Goal: Find specific page/section

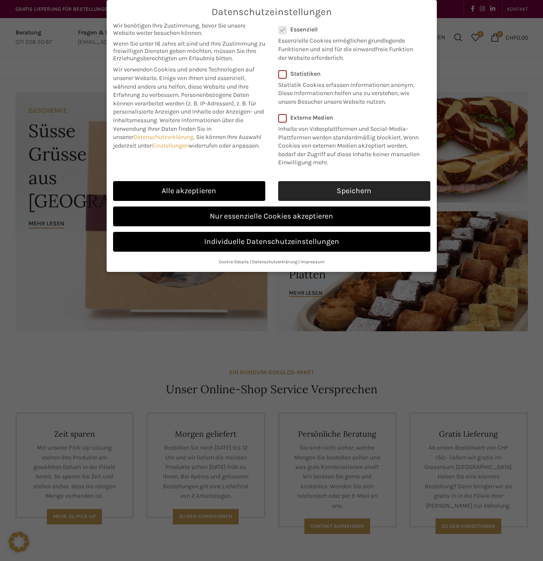
click at [388, 185] on link "Speichern" at bounding box center [354, 191] width 152 height 20
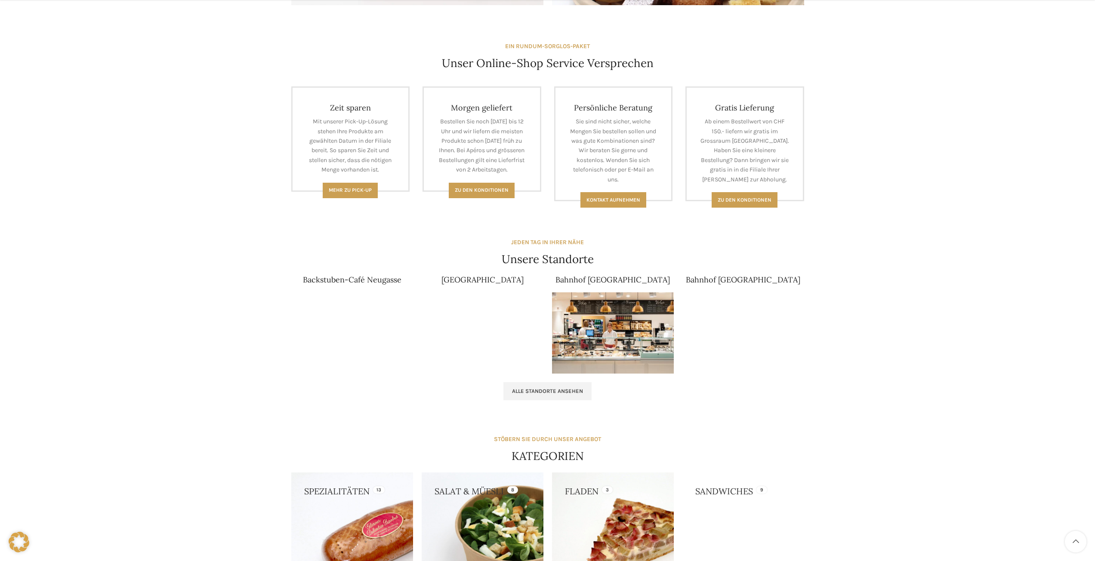
scroll to position [387, 0]
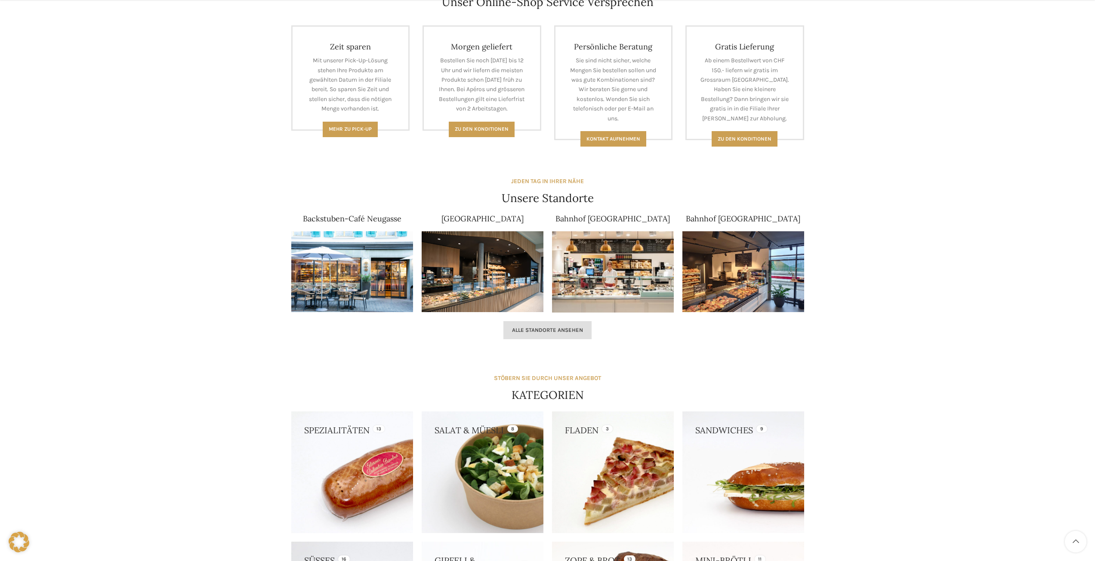
click at [543, 331] on span "Alle Standorte ansehen" at bounding box center [547, 330] width 71 height 7
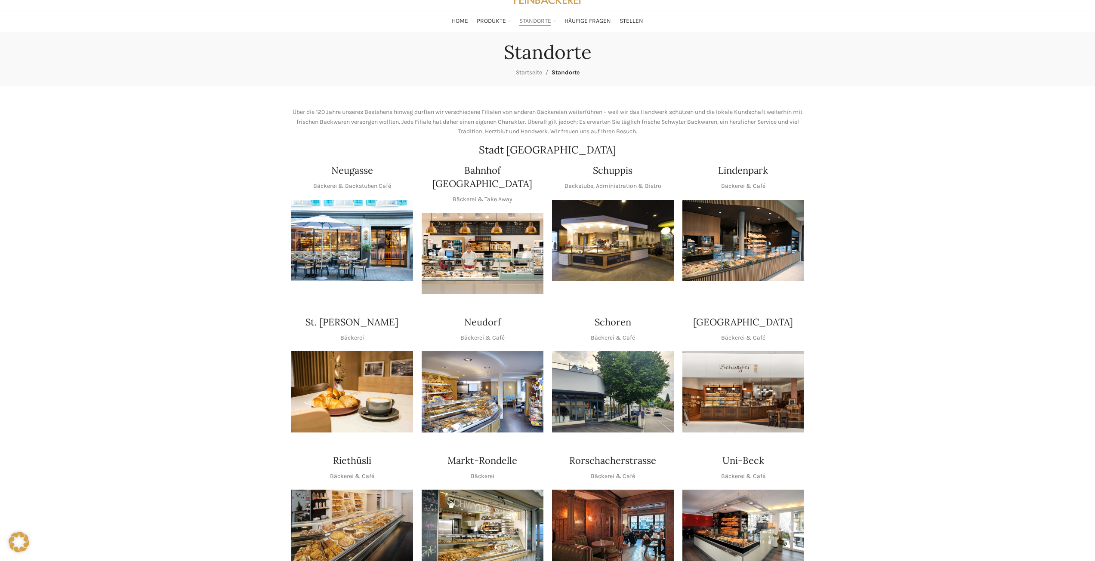
scroll to position [129, 0]
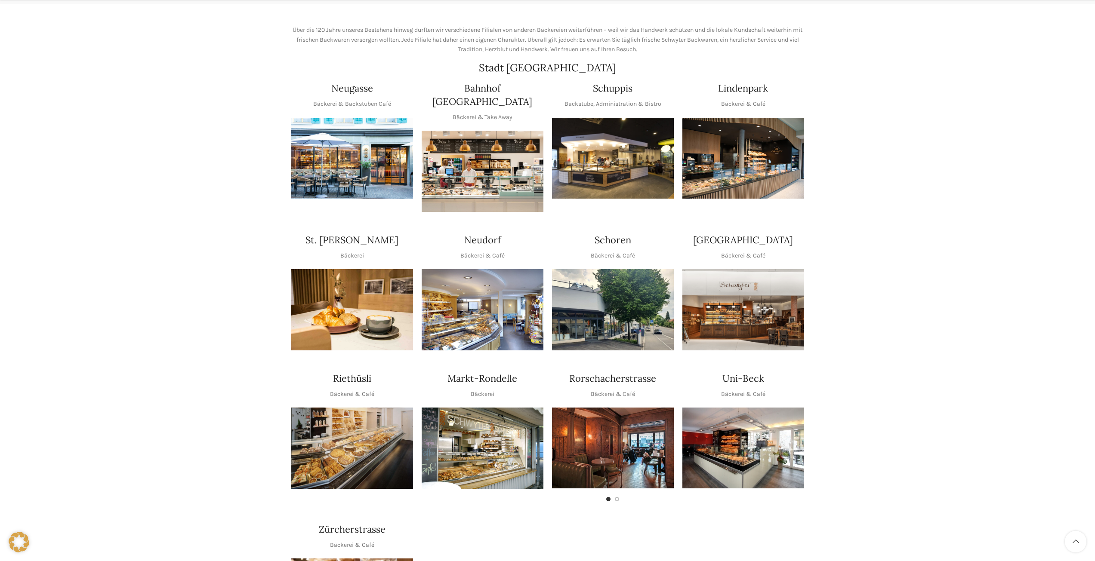
click at [623, 164] on img "1 / 1" at bounding box center [613, 158] width 122 height 81
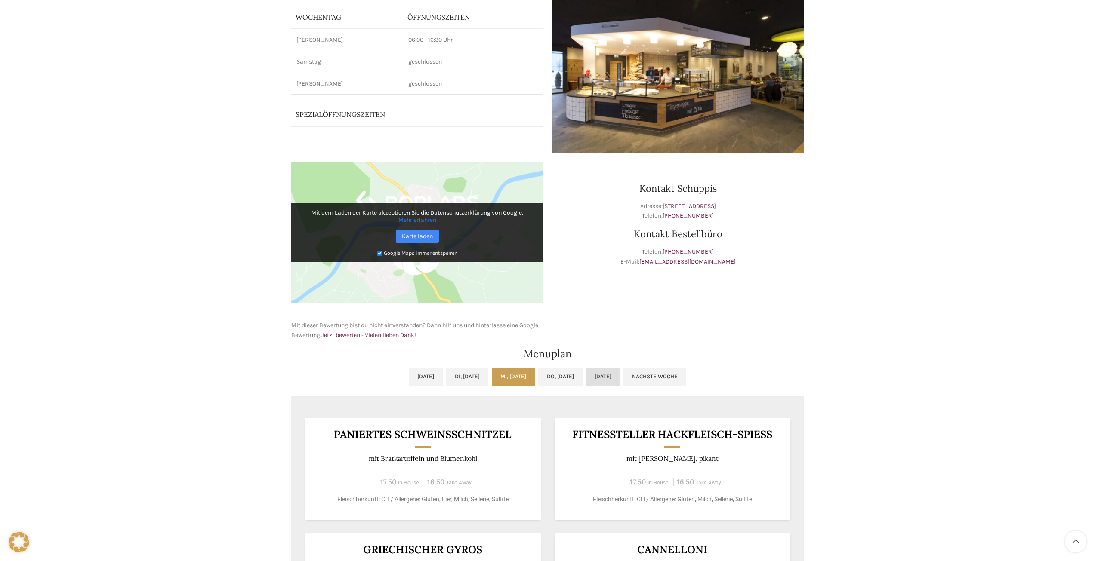
scroll to position [301, 0]
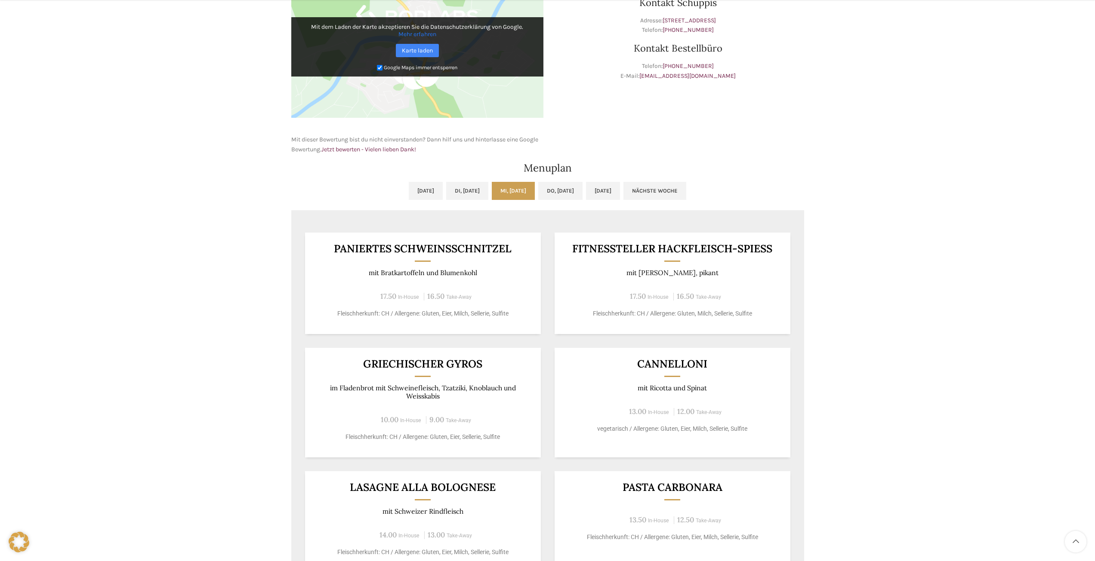
drag, startPoint x: 762, startPoint y: 100, endPoint x: 752, endPoint y: 80, distance: 21.8
click at [758, 91] on div "Kontakt Schuppis Adresse: Schuppisstrasse 17, 9016 St. Gallen Telefon: +41 71 2…" at bounding box center [678, 65] width 261 height 187
